Goal: Transaction & Acquisition: Purchase product/service

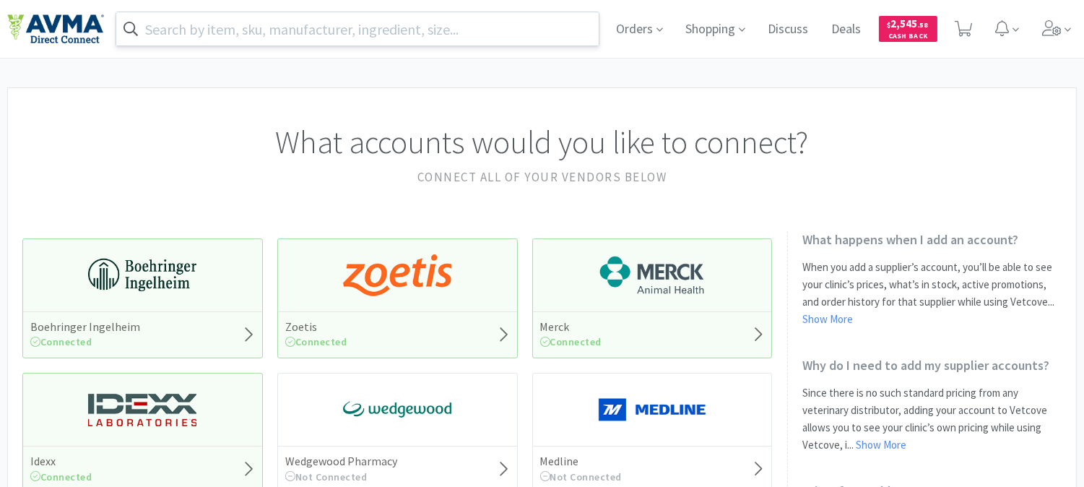
click at [298, 29] on input "text" at bounding box center [357, 28] width 483 height 33
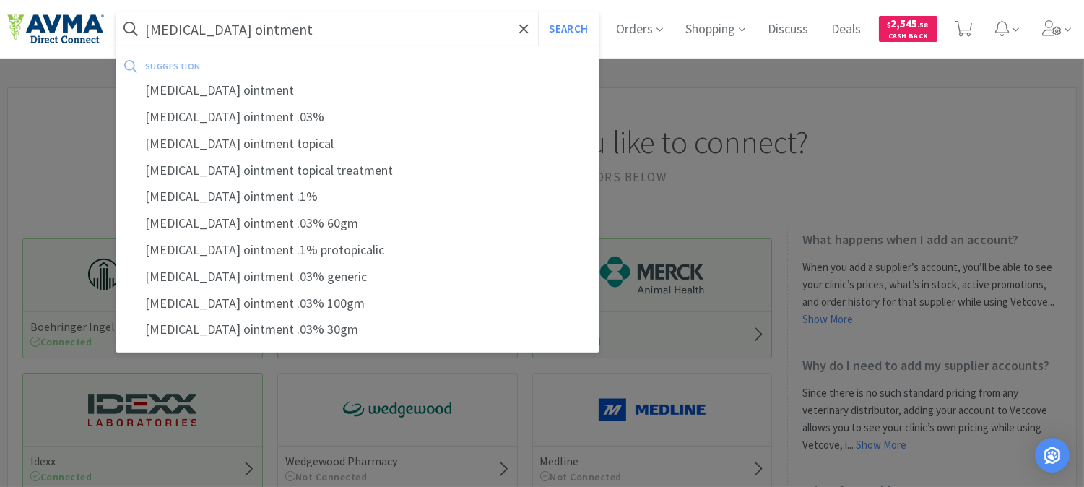
type input "[MEDICAL_DATA] ointment"
click at [538, 12] on button "Search" at bounding box center [568, 28] width 60 height 33
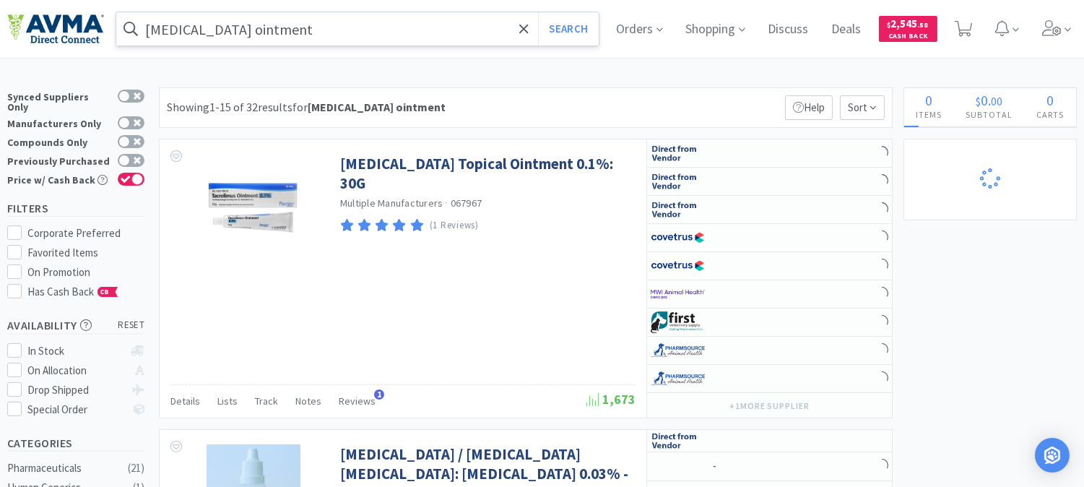
select select "3"
select select "8"
select select "3"
select select "1"
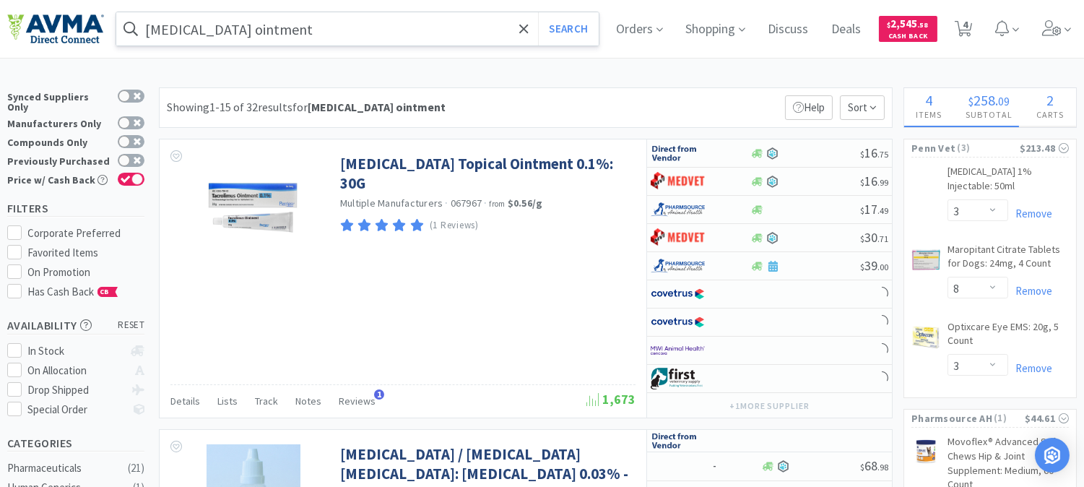
select select "1"
select select "24"
select select "12"
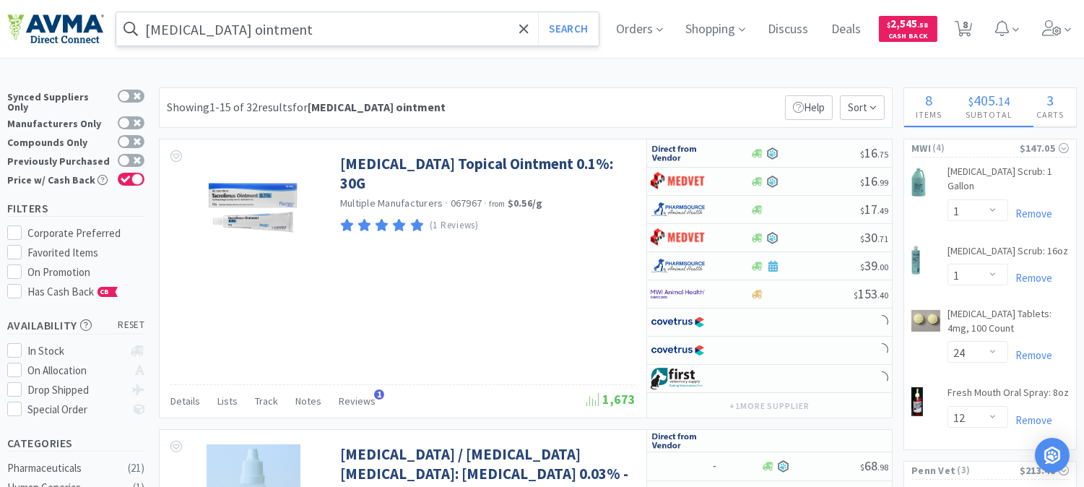
select select "2"
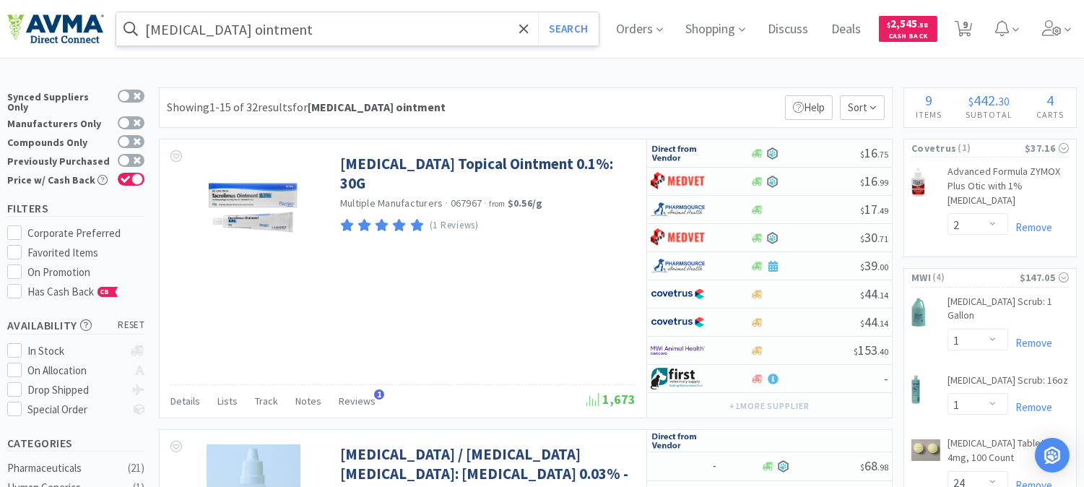
click at [348, 30] on input "[MEDICAL_DATA] ointment" at bounding box center [357, 28] width 483 height 33
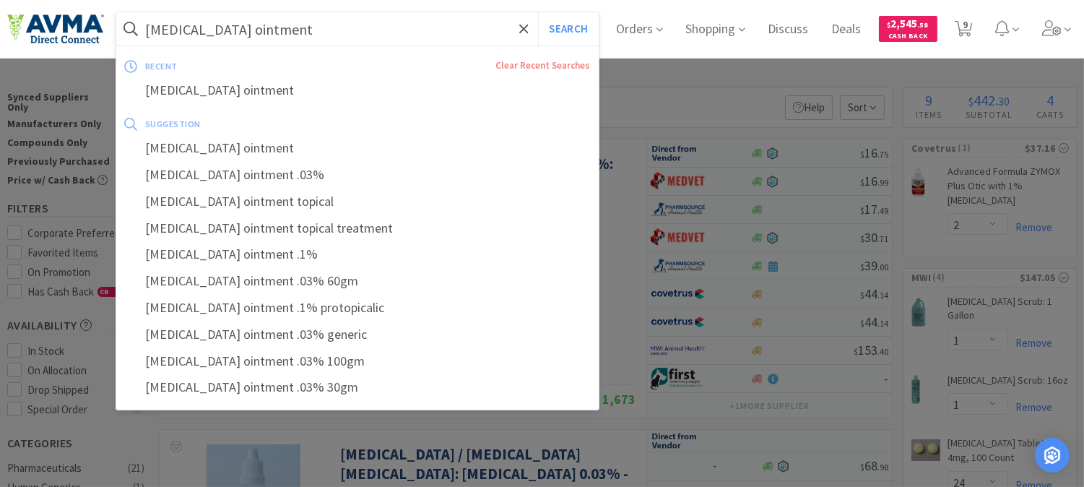
paste input "Treatment of [MEDICAL_DATA] involves a multimodal approach which may include al…"
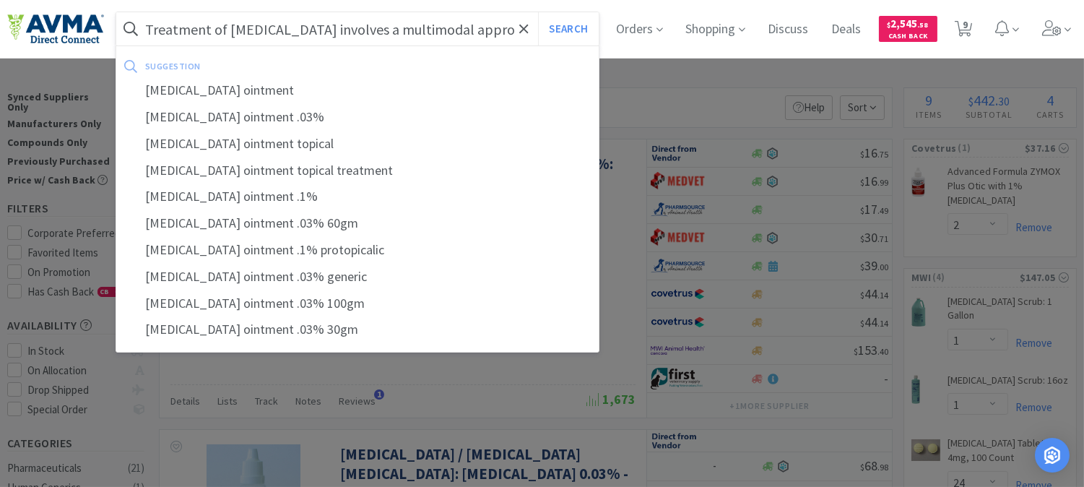
scroll to position [0, 236]
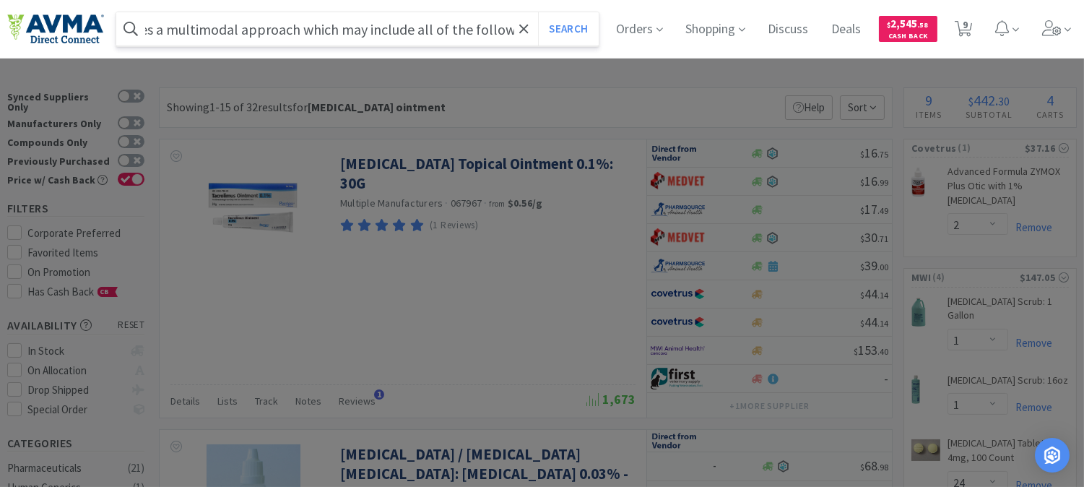
type input "Treatment of [MEDICAL_DATA] involves a multimodal approach which may include al…"
